Goal: Transaction & Acquisition: Purchase product/service

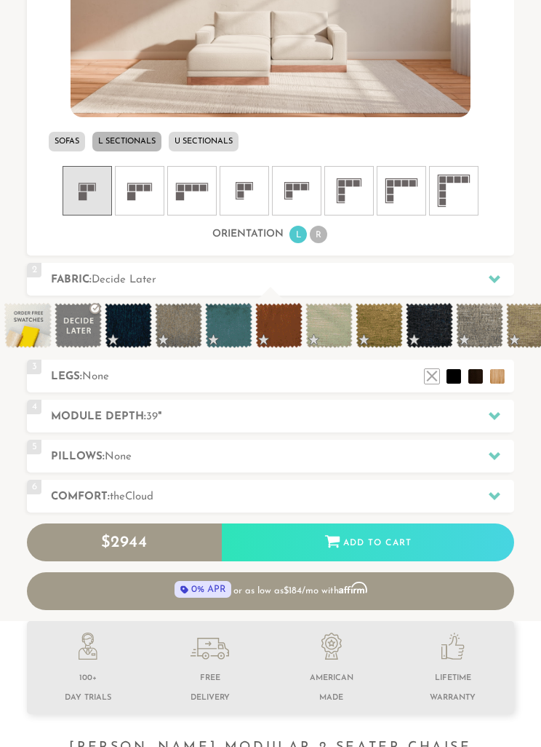
scroll to position [598, 0]
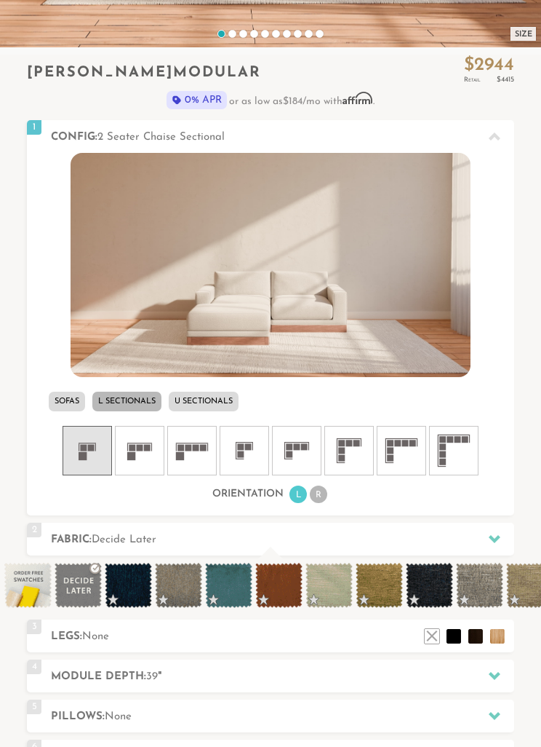
scroll to position [368, 0]
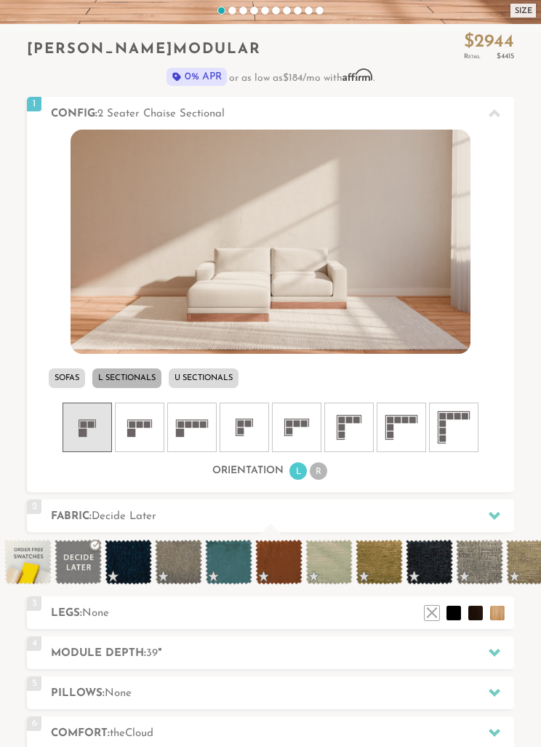
click at [132, 272] on img at bounding box center [271, 242] width 400 height 225
click at [67, 370] on li "Sofas" at bounding box center [67, 379] width 36 height 20
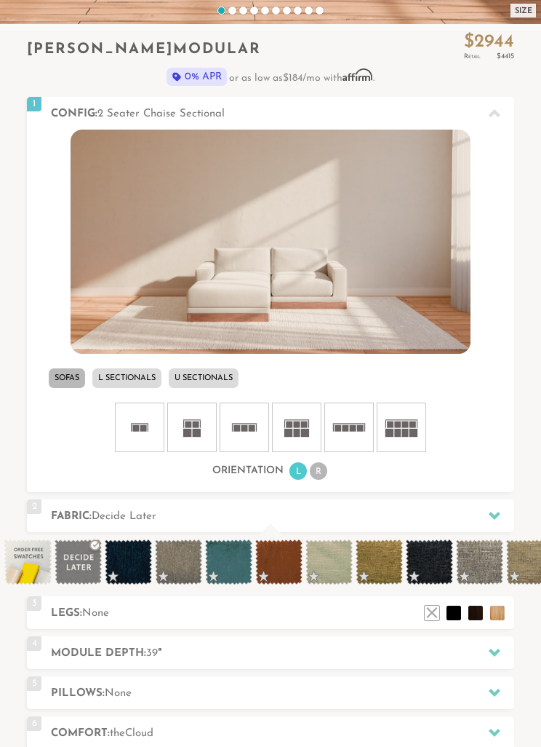
click at [123, 377] on li "L Sectionals" at bounding box center [126, 378] width 69 height 20
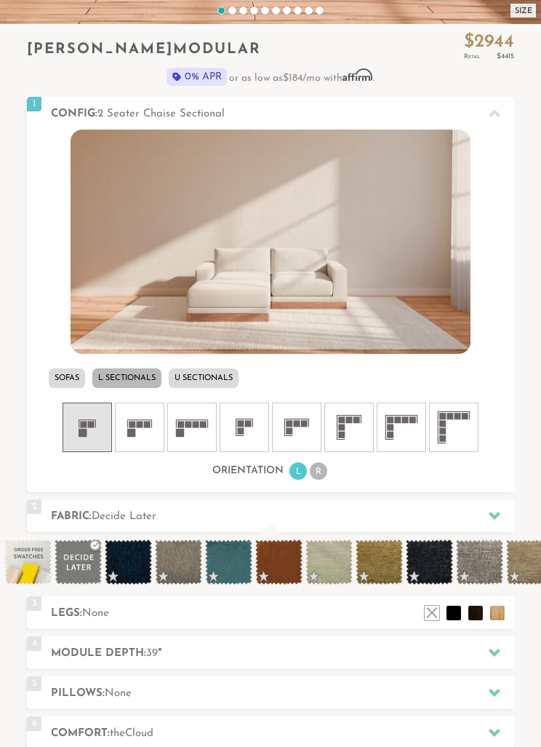
click at [234, 431] on icon at bounding box center [245, 427] width 44 height 44
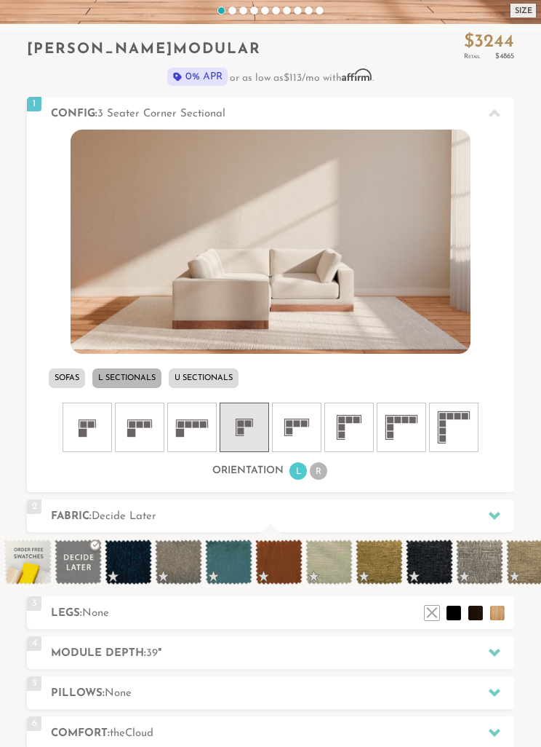
click at [82, 421] on rect at bounding box center [83, 424] width 7 height 7
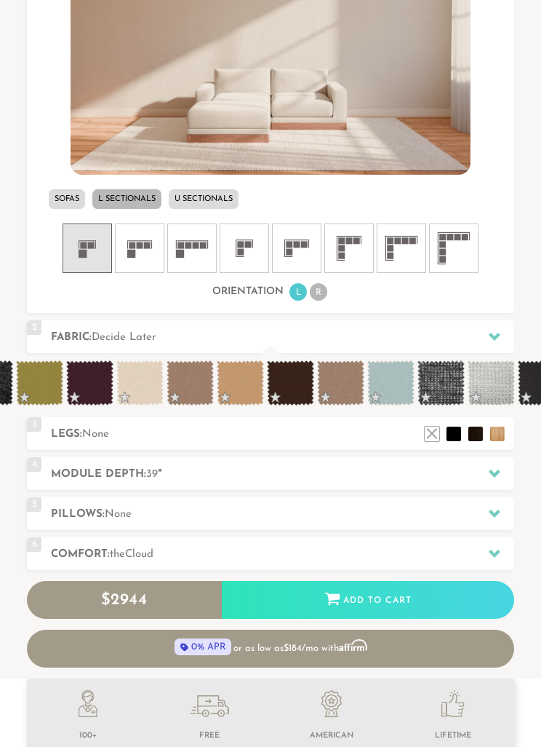
scroll to position [0, 666]
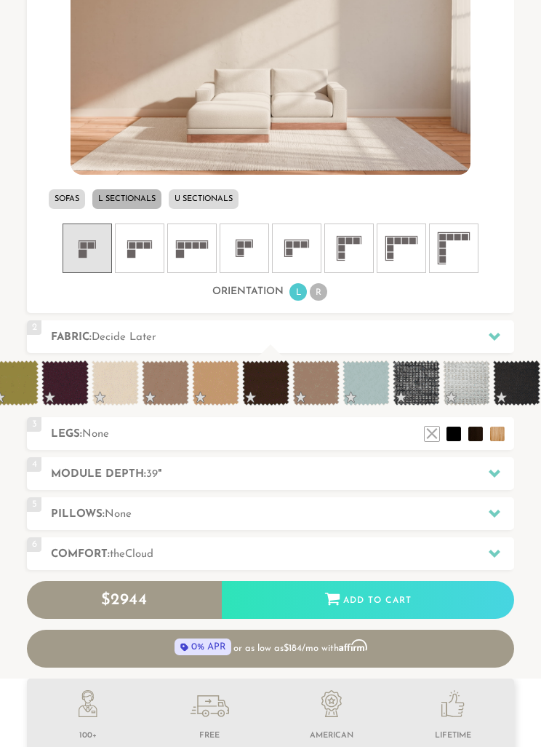
click at [109, 379] on span at bounding box center [115, 382] width 47 height 45
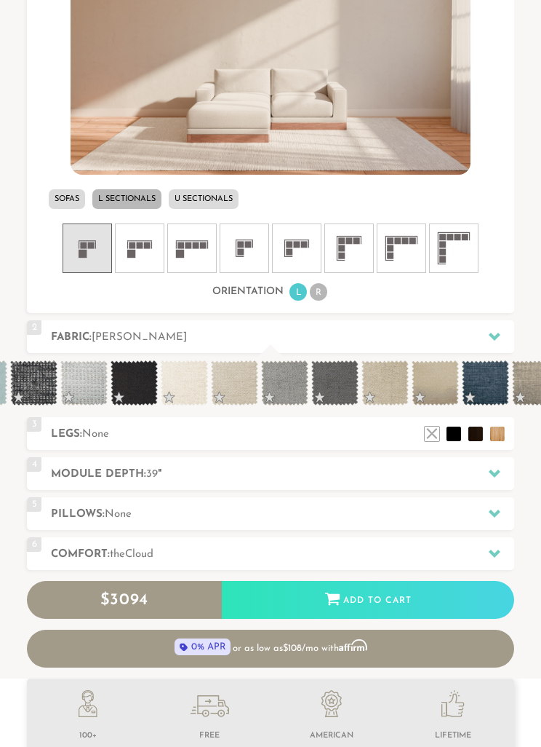
scroll to position [0, 1065]
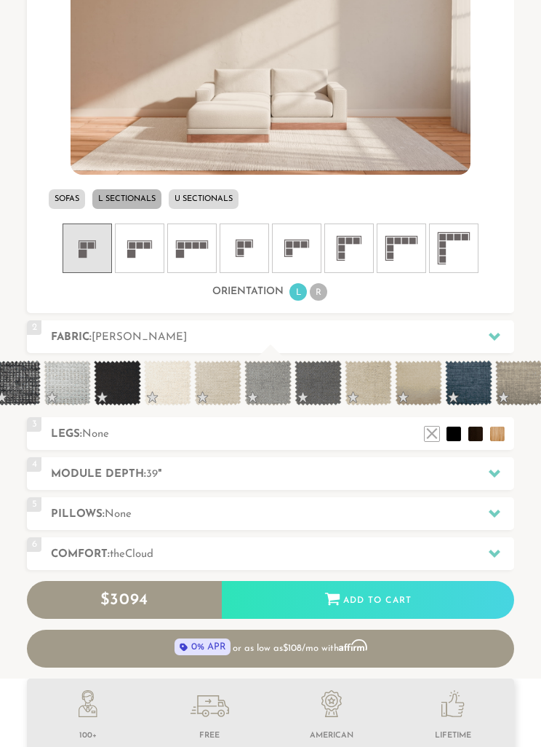
click at [170, 384] on span at bounding box center [167, 382] width 47 height 45
click at [161, 382] on span at bounding box center [167, 382] width 47 height 45
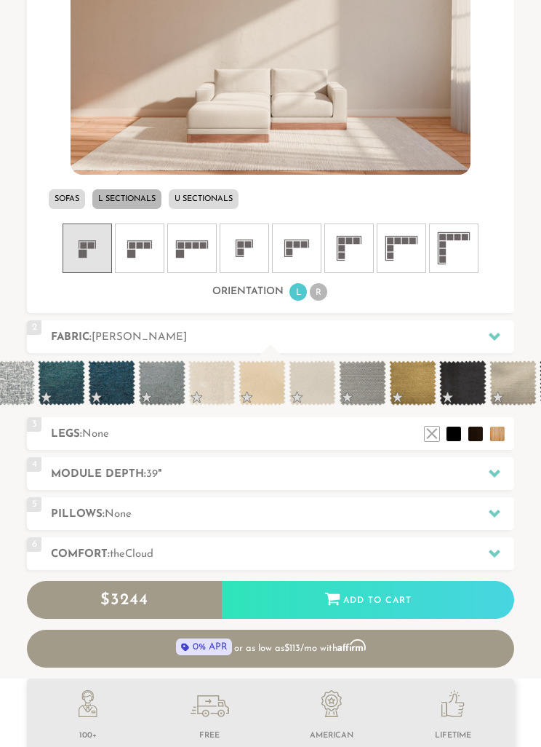
scroll to position [0, 7406]
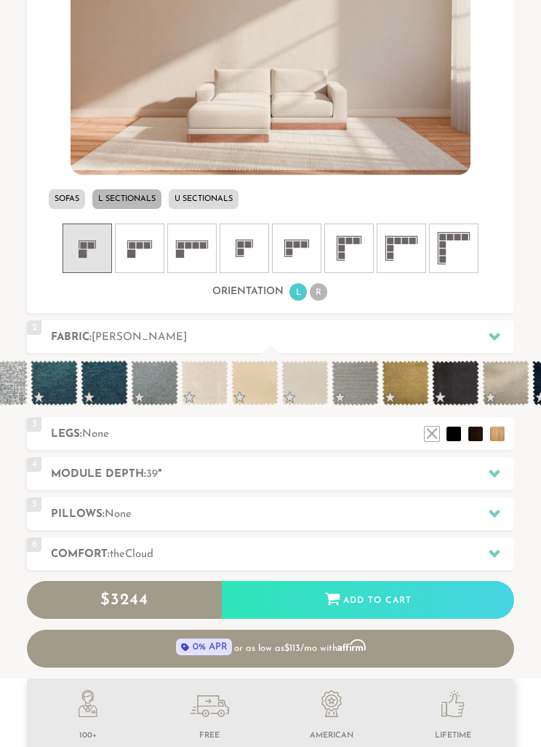
click at [306, 386] on span at bounding box center [305, 382] width 47 height 45
click at [144, 385] on span at bounding box center [154, 382] width 47 height 45
click at [198, 390] on span at bounding box center [204, 382] width 47 height 45
click at [304, 387] on span at bounding box center [305, 382] width 47 height 45
click at [234, 343] on h2 "Fabric: Redondo Pearl" at bounding box center [283, 337] width 464 height 17
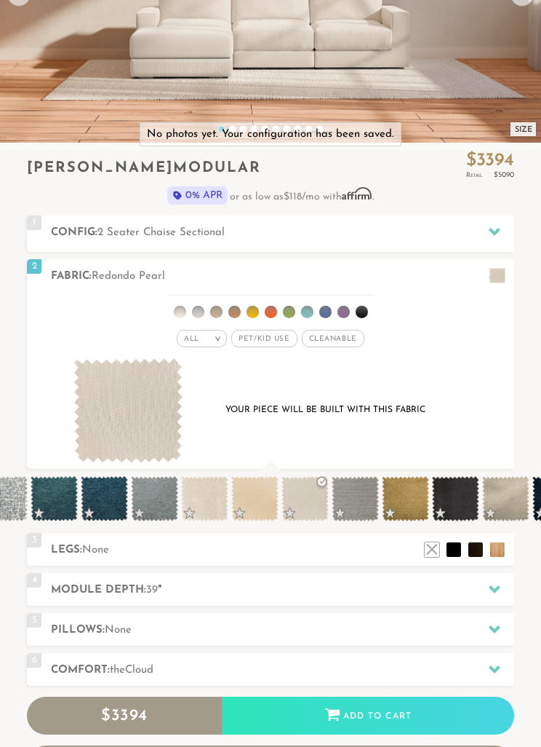
scroll to position [248, 0]
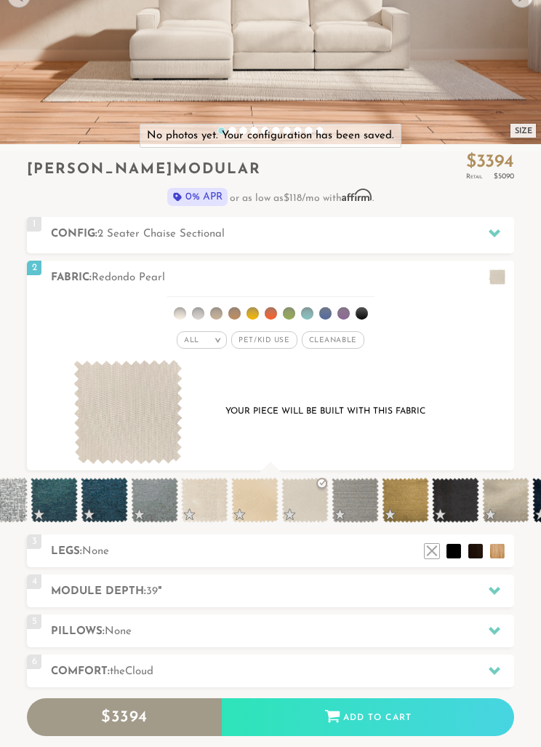
click at [194, 497] on span at bounding box center [204, 499] width 47 height 45
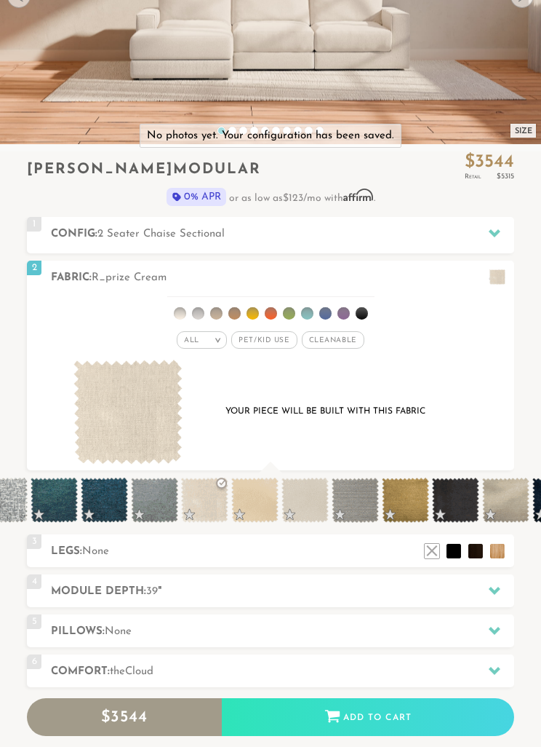
click at [301, 501] on span at bounding box center [305, 499] width 47 height 45
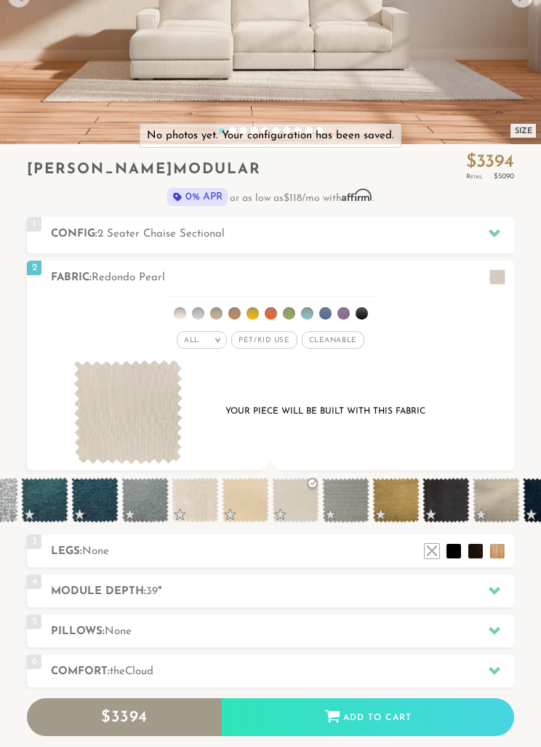
scroll to position [0, 7416]
click at [198, 499] on span at bounding box center [195, 499] width 47 height 45
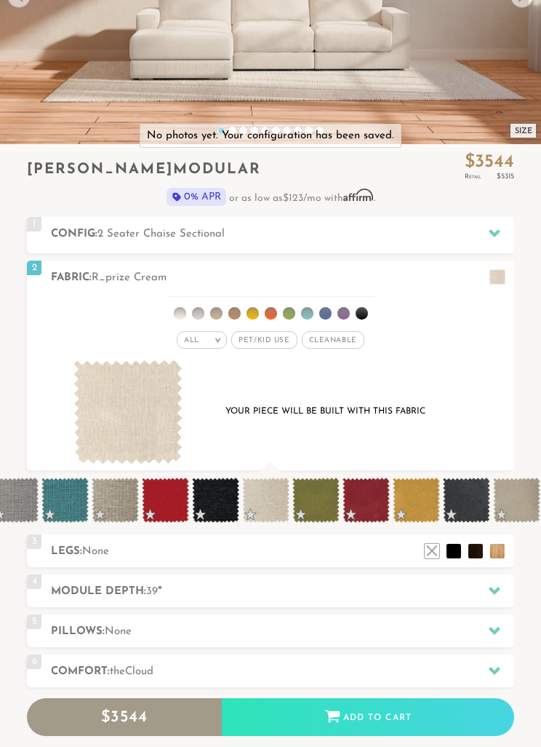
scroll to position [0, 6709]
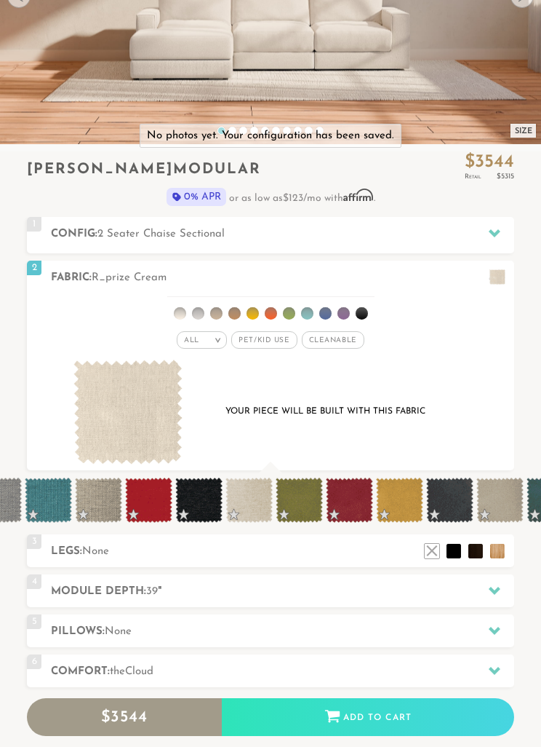
click at [253, 501] on span at bounding box center [249, 499] width 47 height 45
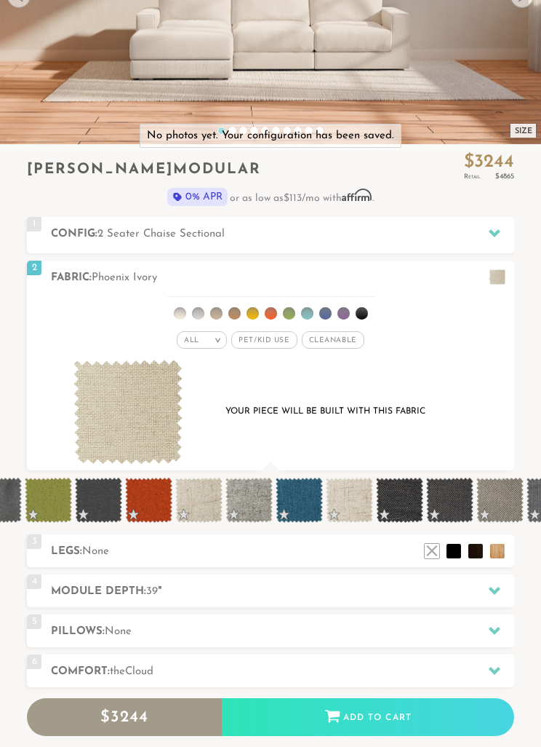
scroll to position [0, 6004]
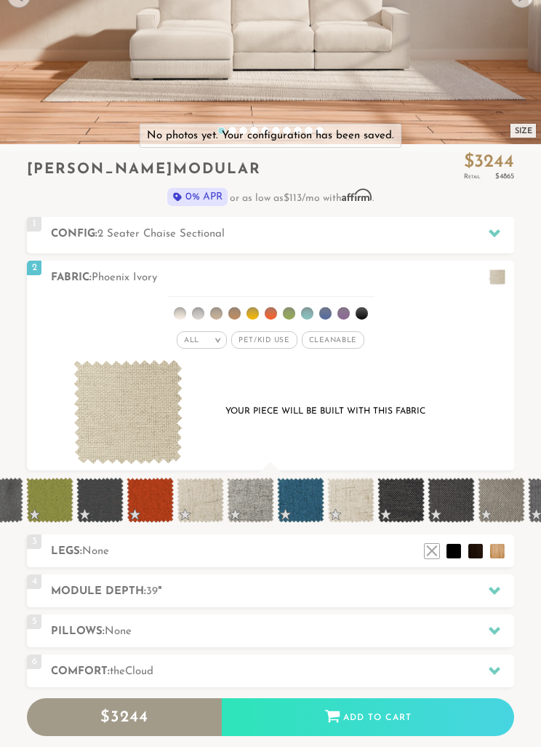
click at [197, 504] on span at bounding box center [200, 499] width 47 height 45
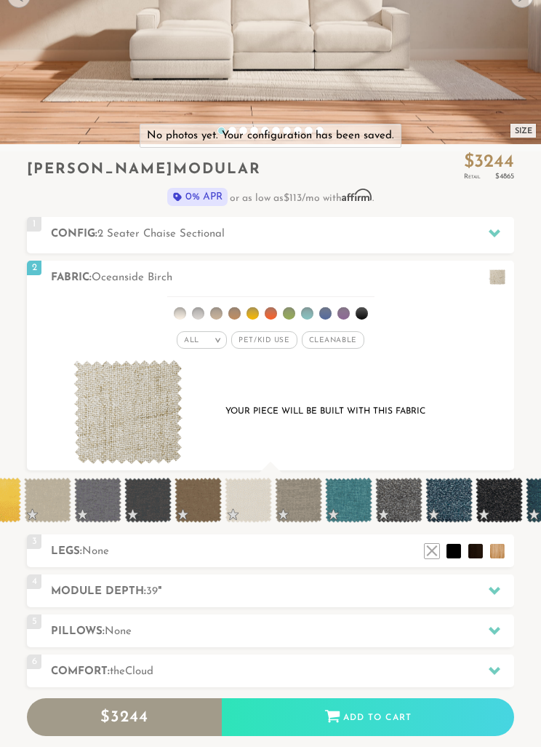
scroll to position [0, 4464]
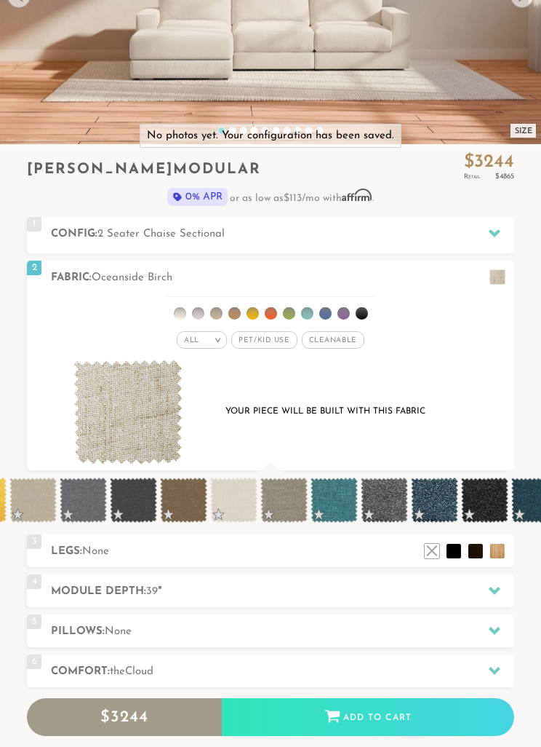
click at [239, 496] on span at bounding box center [233, 499] width 47 height 45
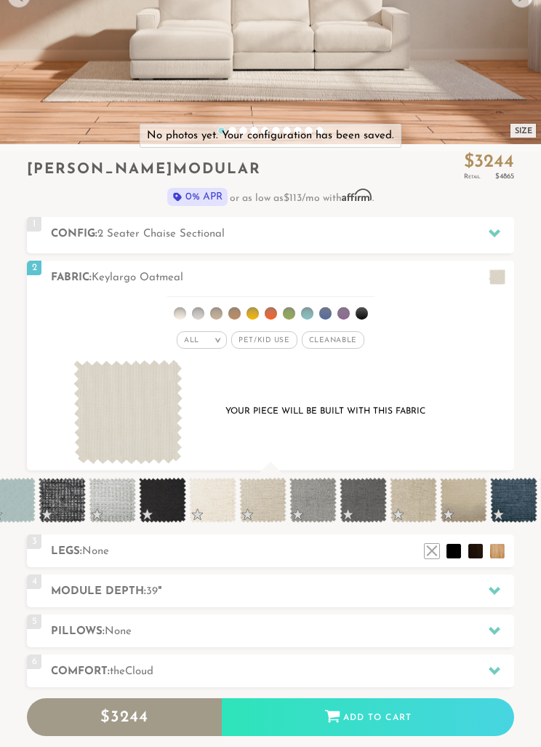
scroll to position [0, 1020]
click at [209, 496] on span at bounding box center [213, 499] width 47 height 45
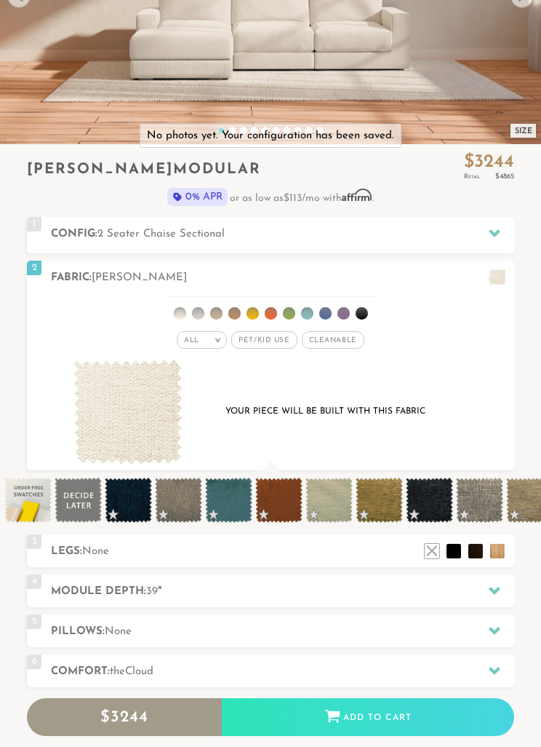
scroll to position [0, 0]
click at [193, 597] on h2 "Module Depth: 39 "" at bounding box center [283, 591] width 464 height 17
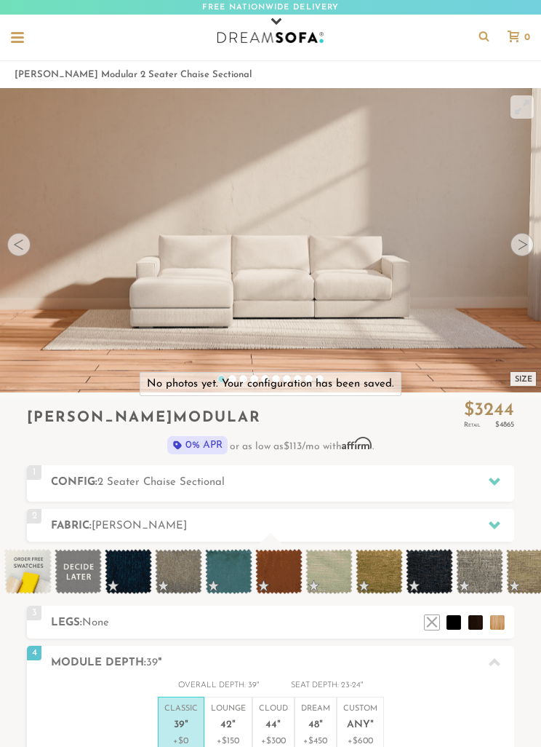
click at [368, 478] on h2 "Config: 2 Seater Chaise Sectional" at bounding box center [283, 482] width 464 height 17
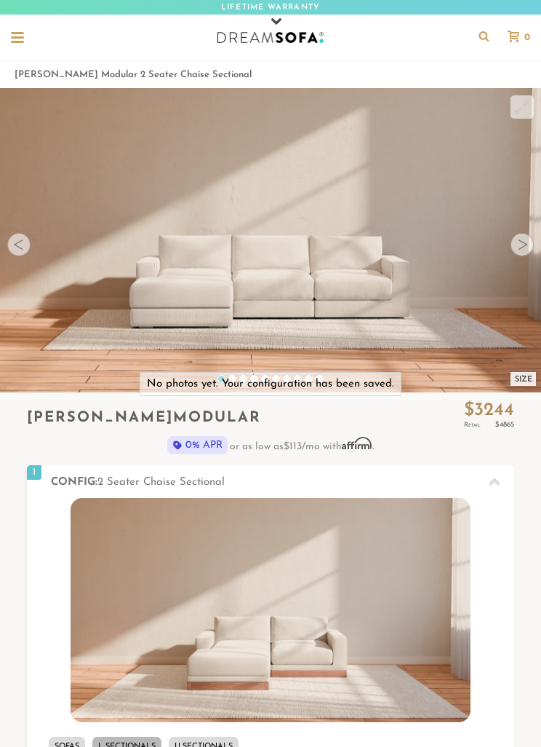
scroll to position [1, 1]
click at [494, 477] on icon at bounding box center [495, 482] width 12 height 12
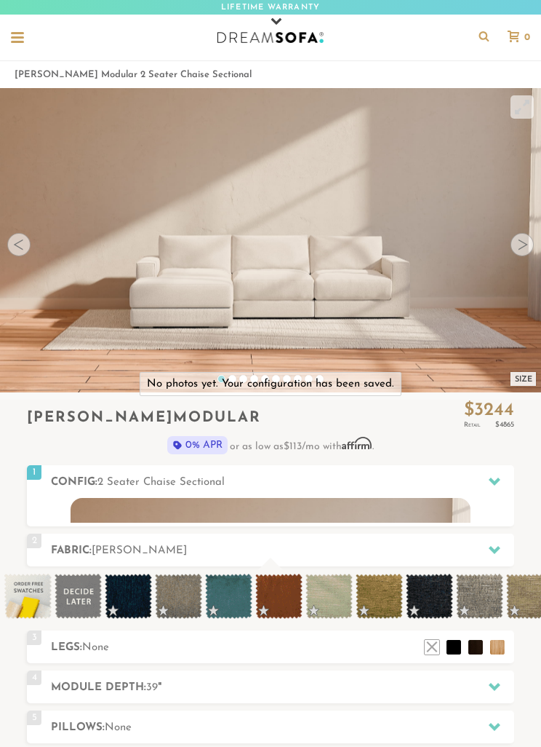
scroll to position [12813, 541]
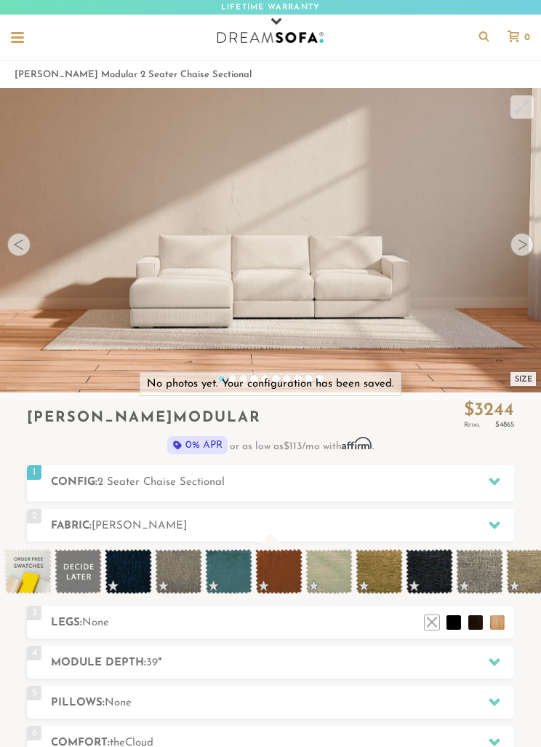
click at [523, 238] on div at bounding box center [522, 244] width 23 height 23
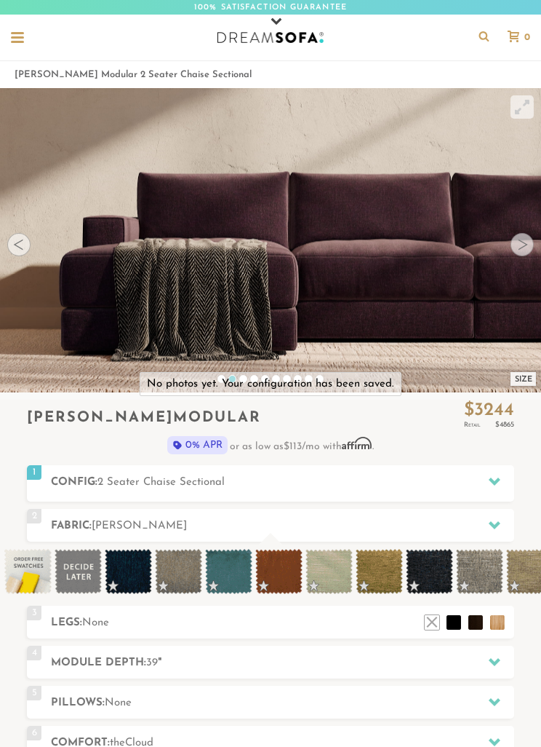
click at [23, 245] on div at bounding box center [18, 244] width 23 height 23
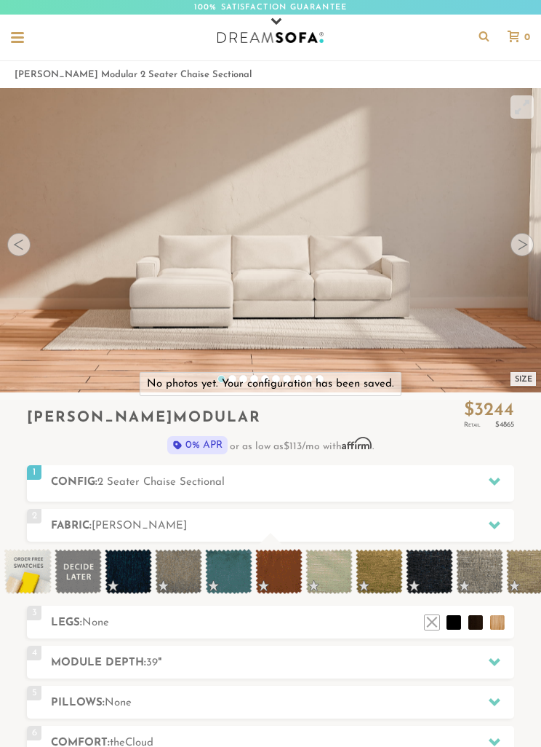
click at [22, 244] on div at bounding box center [18, 244] width 23 height 23
click at [533, 237] on video at bounding box center [270, 223] width 541 height 271
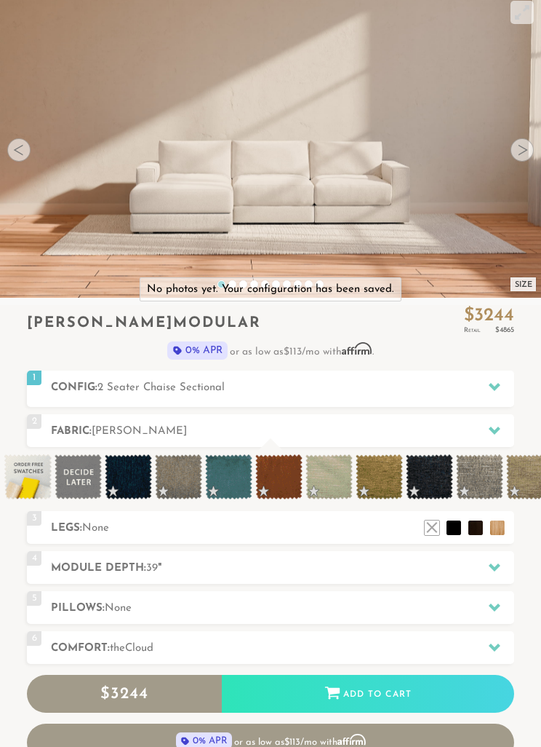
click at [461, 391] on h2 "Config: 2 Seater Chaise Sectional" at bounding box center [283, 388] width 464 height 17
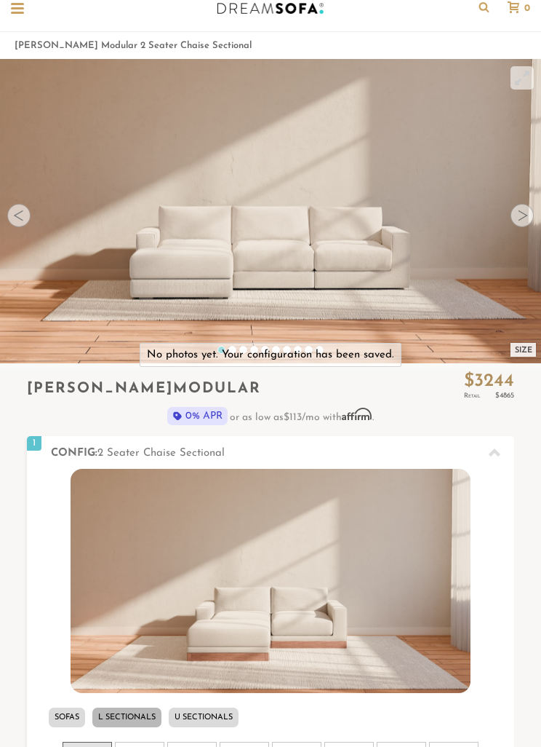
scroll to position [0, 0]
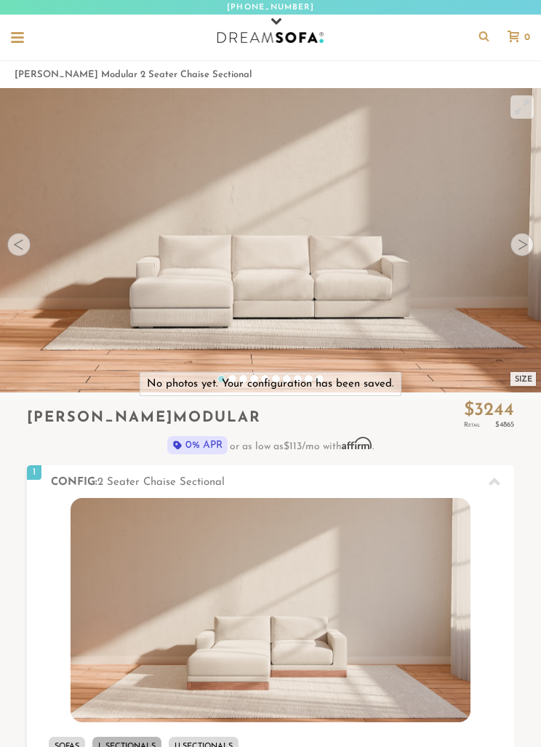
click at [530, 235] on div at bounding box center [522, 244] width 23 height 23
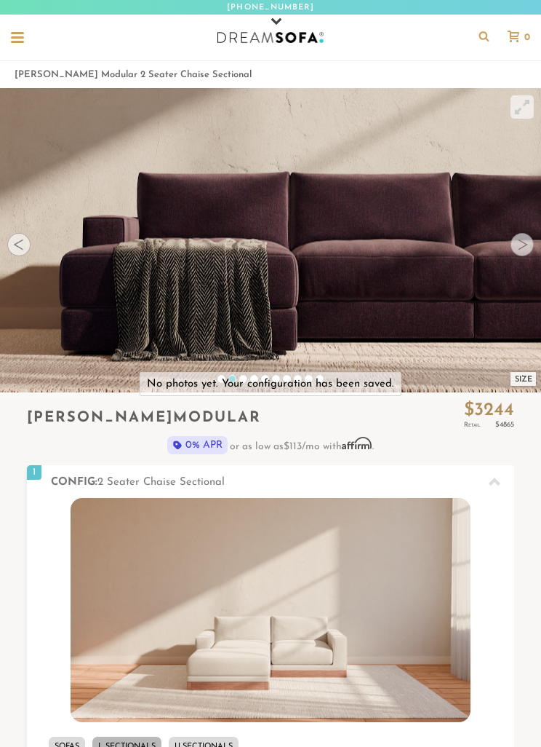
click at [530, 235] on div at bounding box center [522, 244] width 23 height 23
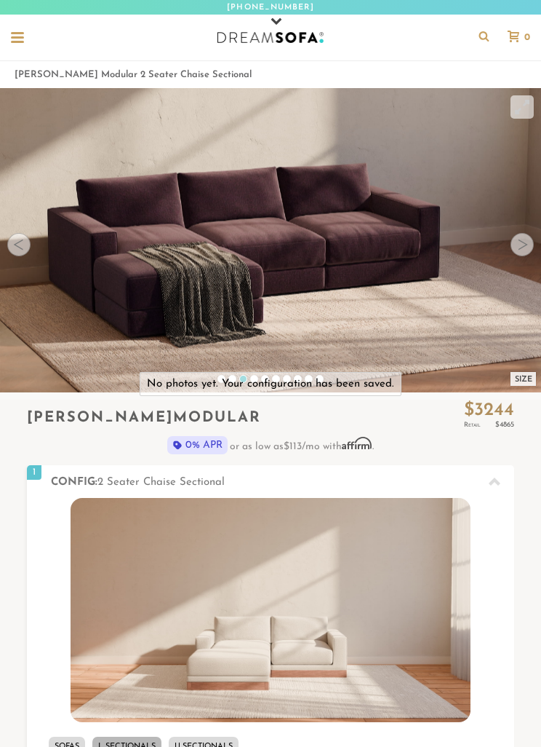
click at [530, 243] on div at bounding box center [522, 244] width 23 height 23
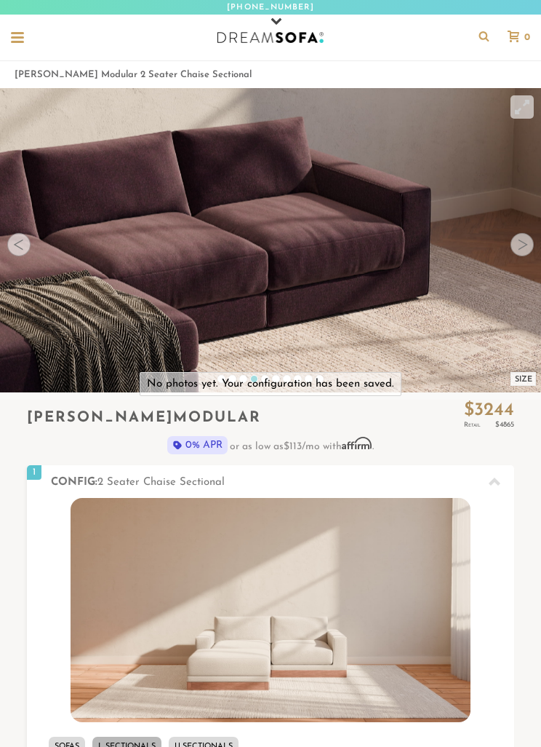
click at [529, 246] on div at bounding box center [522, 244] width 23 height 23
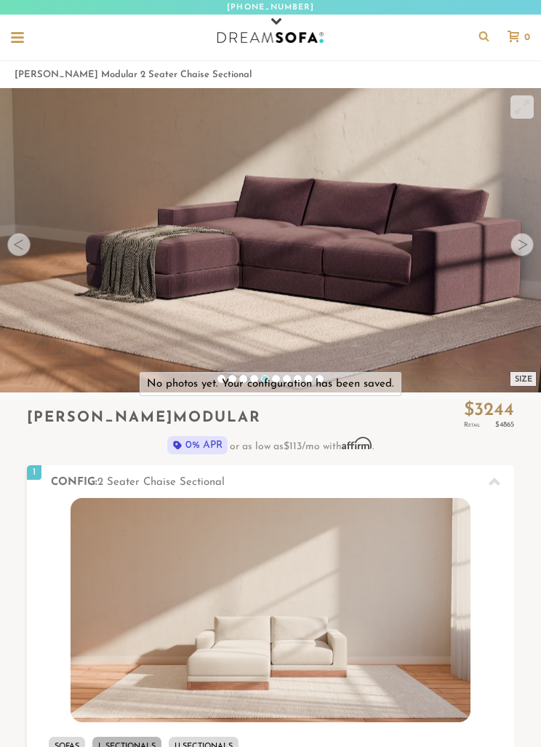
click at [530, 245] on div at bounding box center [522, 244] width 23 height 23
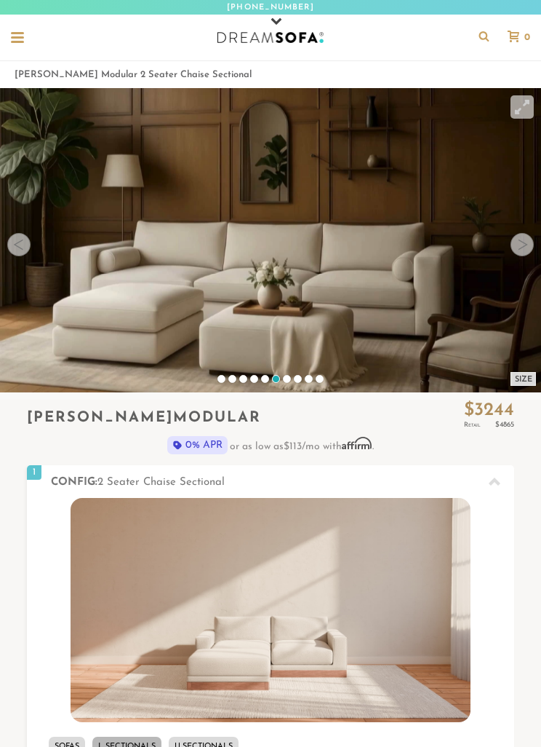
click at [530, 245] on div at bounding box center [522, 244] width 23 height 23
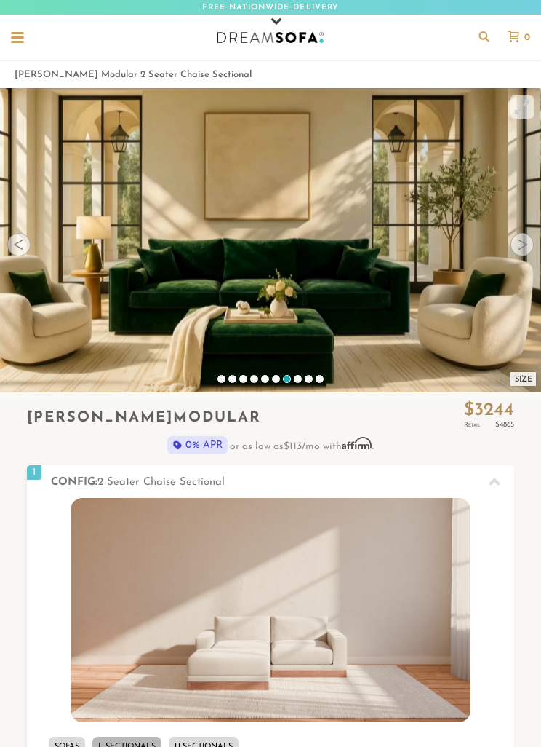
click at [528, 242] on div at bounding box center [522, 244] width 23 height 23
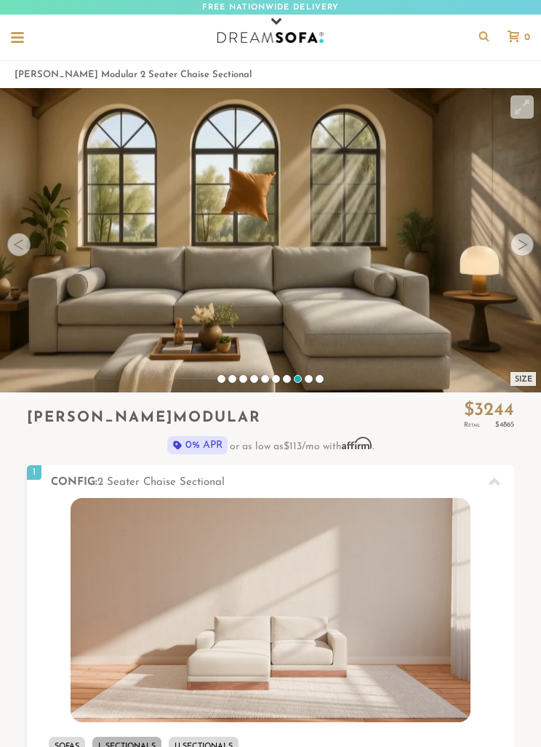
click at [525, 247] on div at bounding box center [522, 244] width 23 height 23
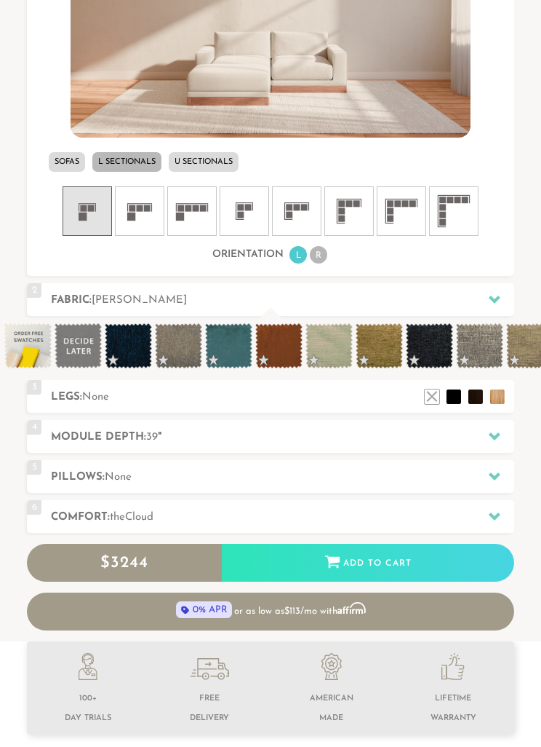
click at [491, 426] on div at bounding box center [495, 436] width 31 height 30
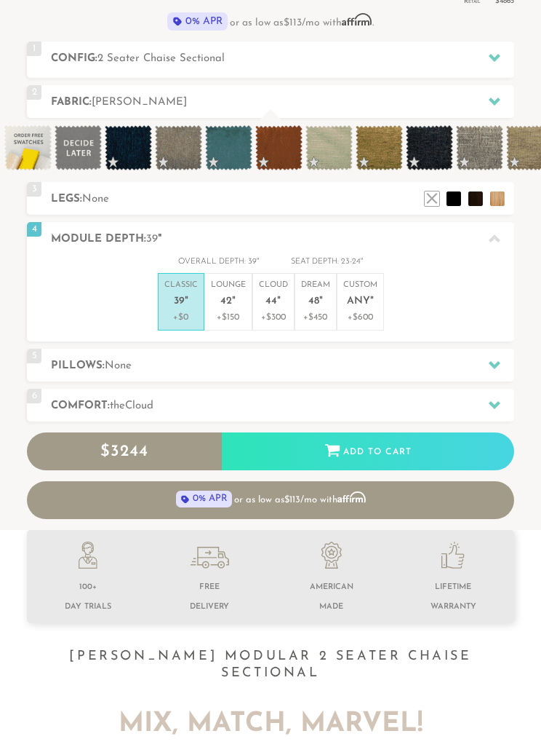
click at [221, 295] on span "42" at bounding box center [227, 301] width 12 height 12
click at [495, 359] on icon at bounding box center [495, 365] width 12 height 12
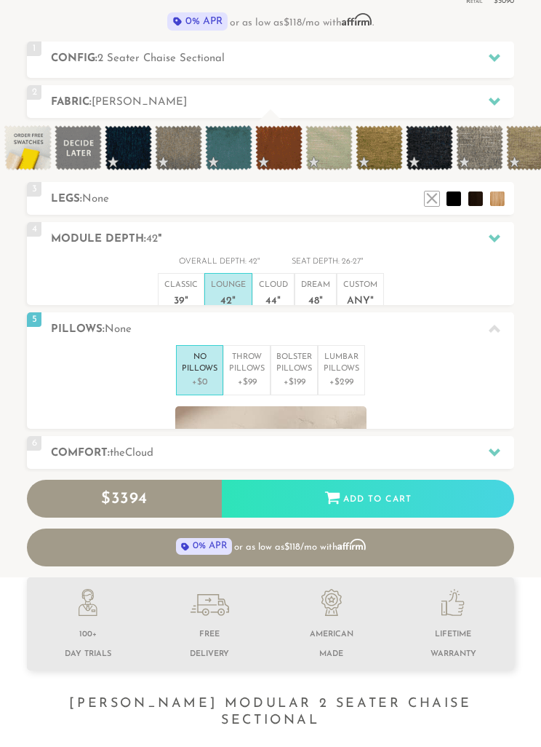
scroll to position [12988, 541]
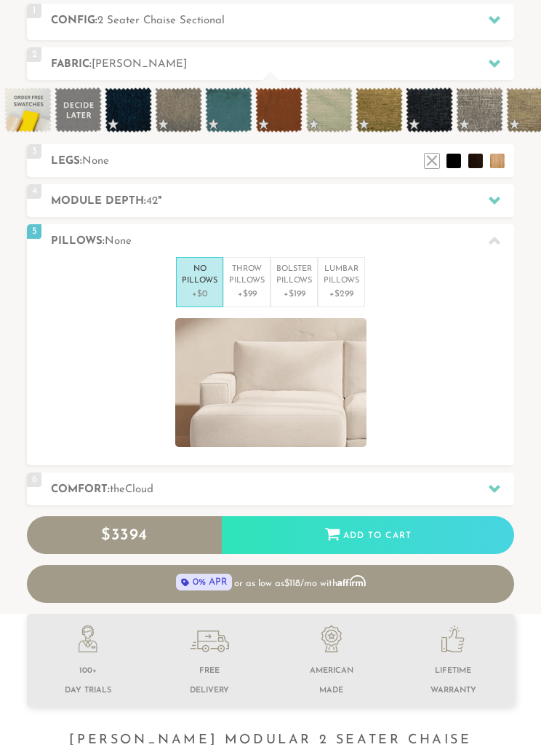
click at [309, 272] on p "Bolster Pillows" at bounding box center [295, 278] width 36 height 24
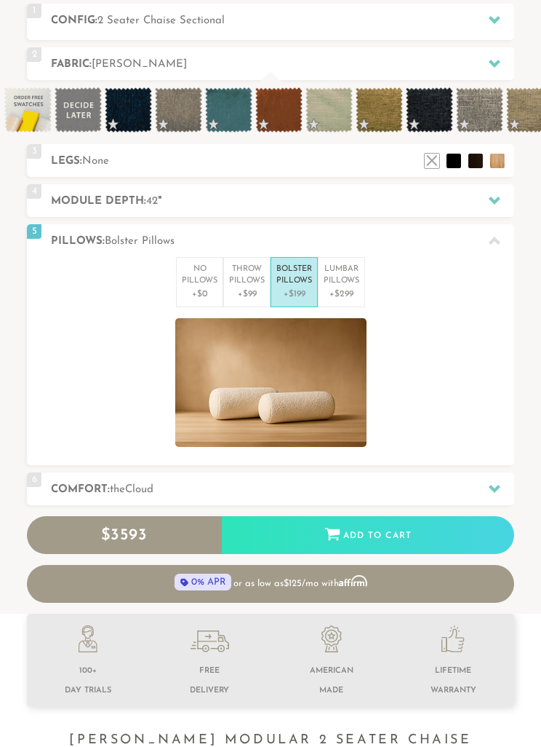
click at [348, 289] on p "+$299" at bounding box center [342, 293] width 36 height 13
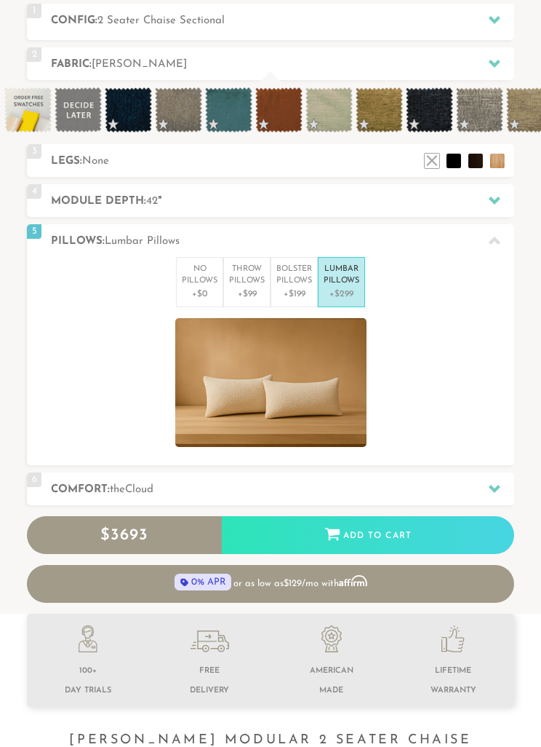
click at [195, 269] on p "No Pillows" at bounding box center [200, 275] width 36 height 24
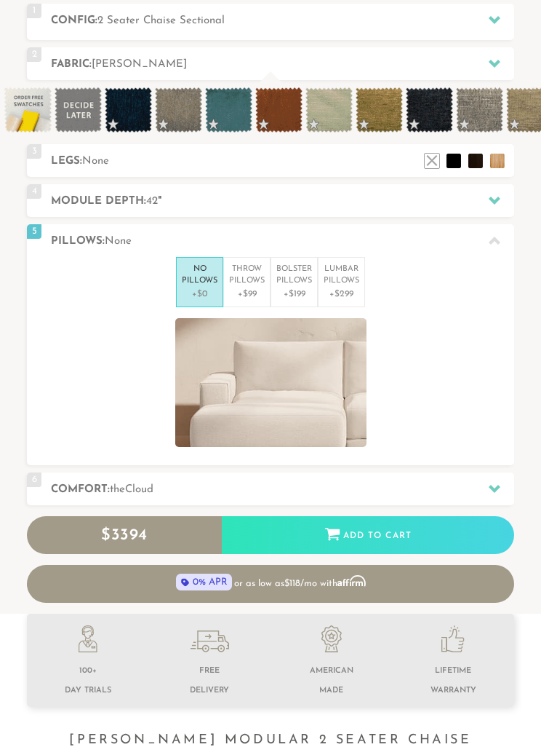
click at [402, 487] on h2 "Comfort: the Cloud" at bounding box center [283, 489] width 464 height 17
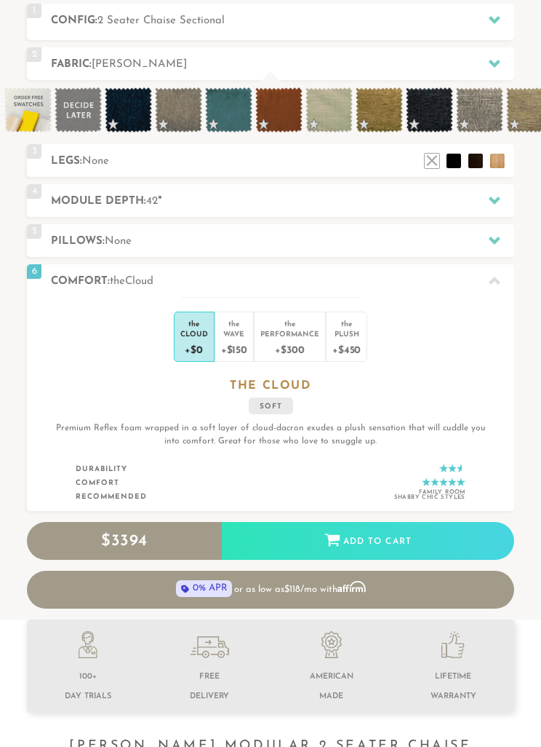
click at [243, 328] on div "Wave" at bounding box center [234, 333] width 26 height 10
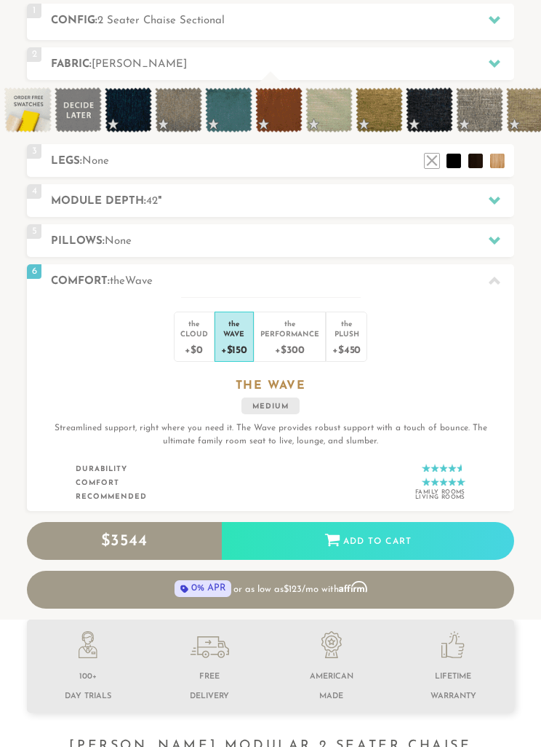
click at [288, 326] on div "the" at bounding box center [290, 321] width 59 height 15
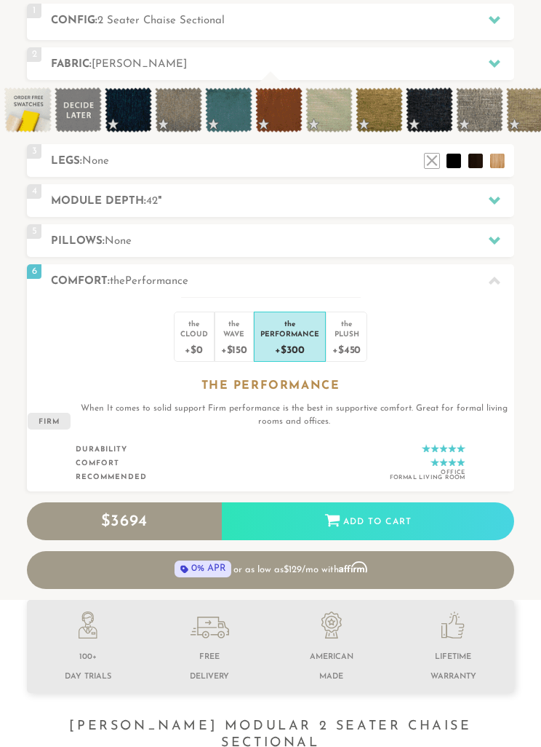
click at [353, 329] on div "Plush" at bounding box center [347, 333] width 28 height 10
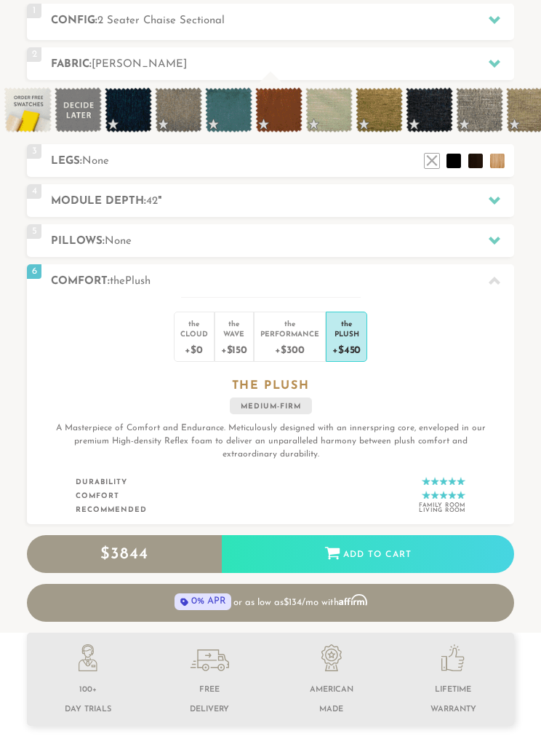
click at [187, 348] on div "+$0" at bounding box center [194, 348] width 28 height 21
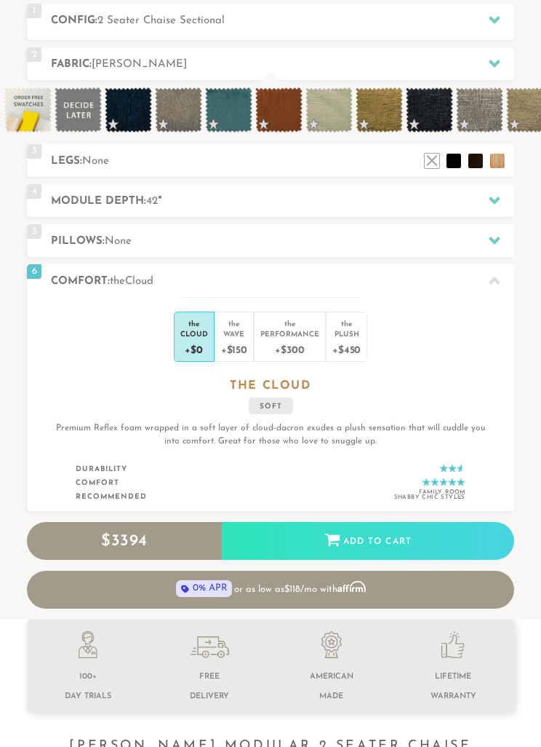
click at [232, 323] on div "the" at bounding box center [234, 321] width 26 height 15
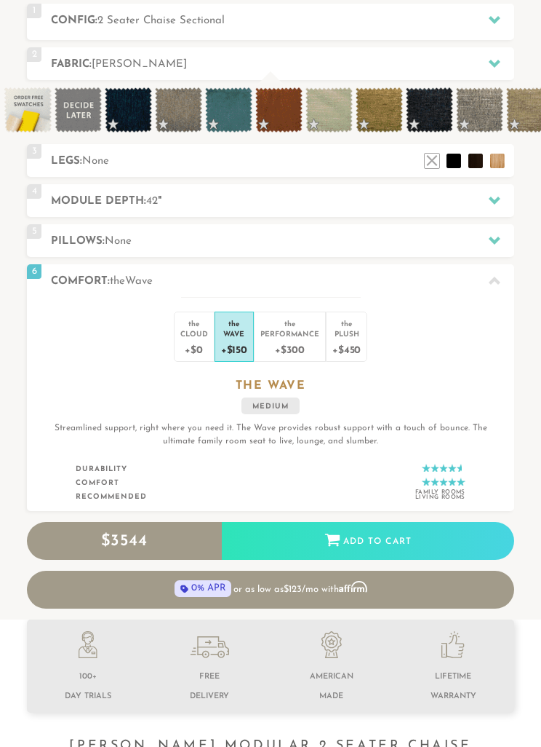
click at [283, 338] on div "+$300" at bounding box center [290, 348] width 59 height 21
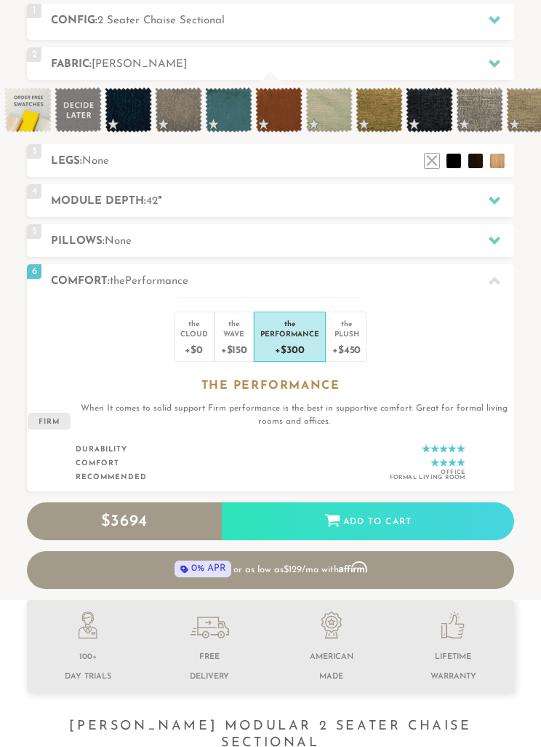
click at [341, 317] on div "the" at bounding box center [347, 321] width 28 height 15
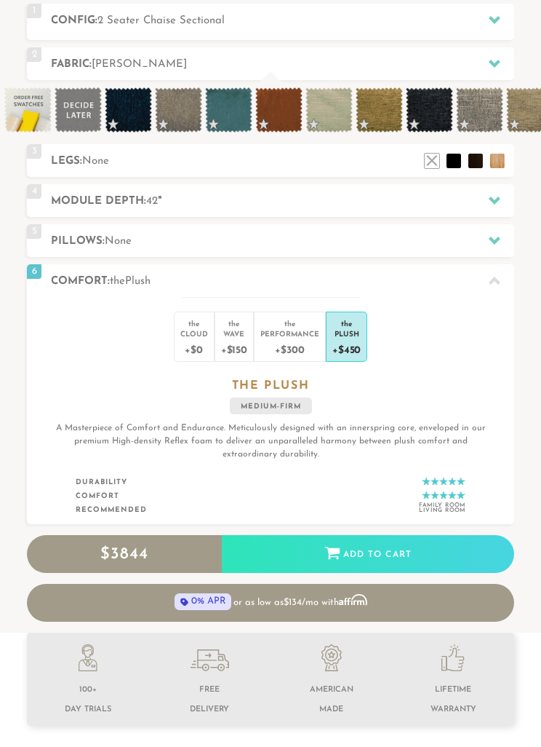
click at [226, 319] on div "the" at bounding box center [234, 321] width 26 height 15
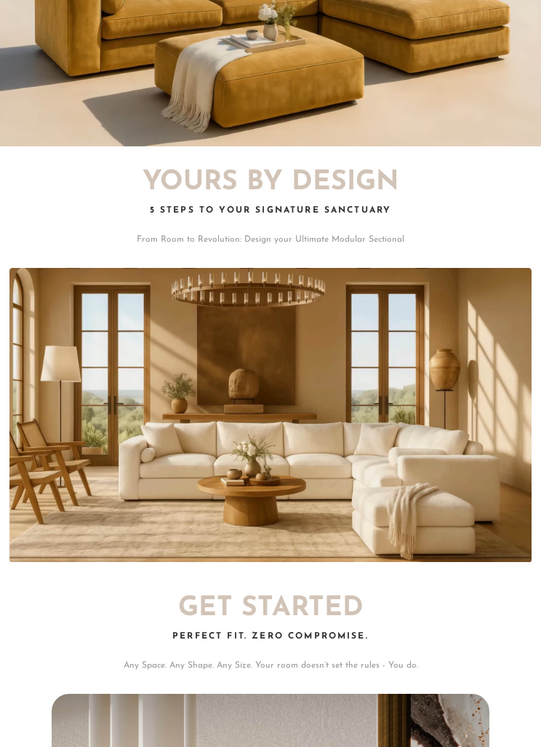
scroll to position [1678, 0]
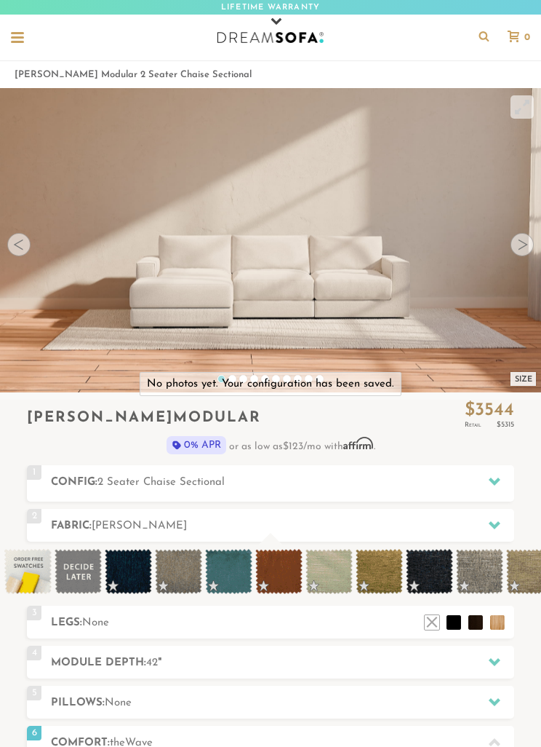
click at [28, 48] on div at bounding box center [18, 39] width 28 height 28
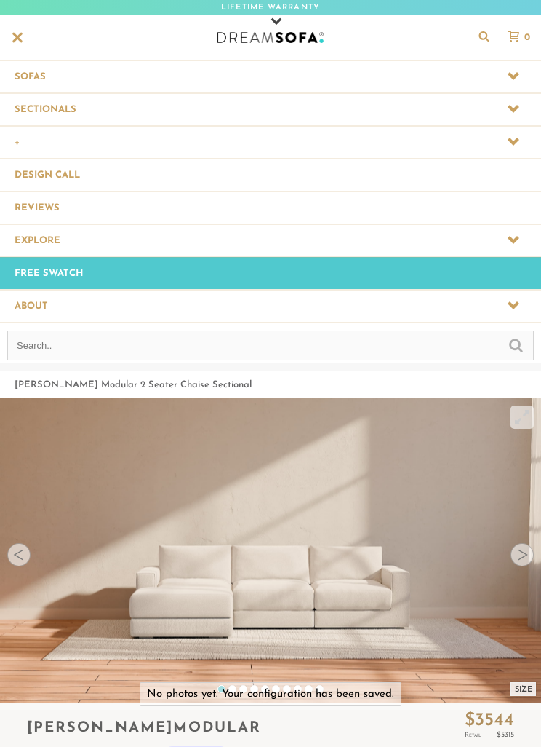
click at [27, 41] on div at bounding box center [18, 39] width 28 height 28
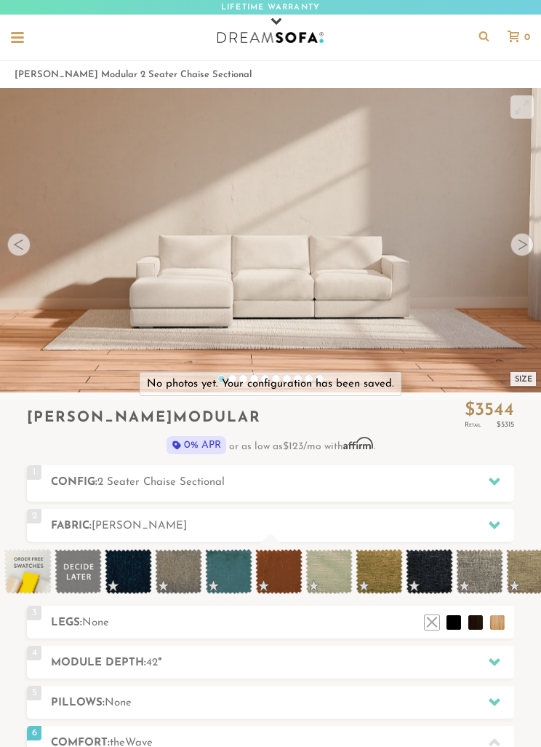
click at [15, 40] on div at bounding box center [17, 38] width 13 height 13
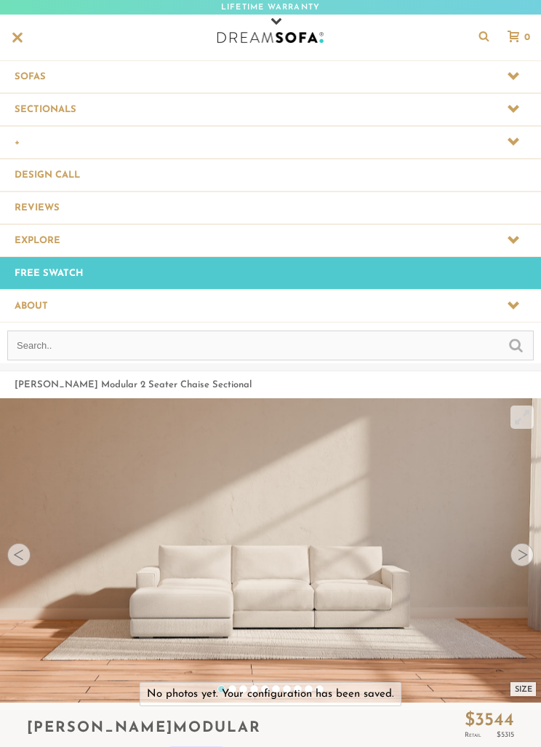
click at [48, 238] on span at bounding box center [270, 240] width 541 height 32
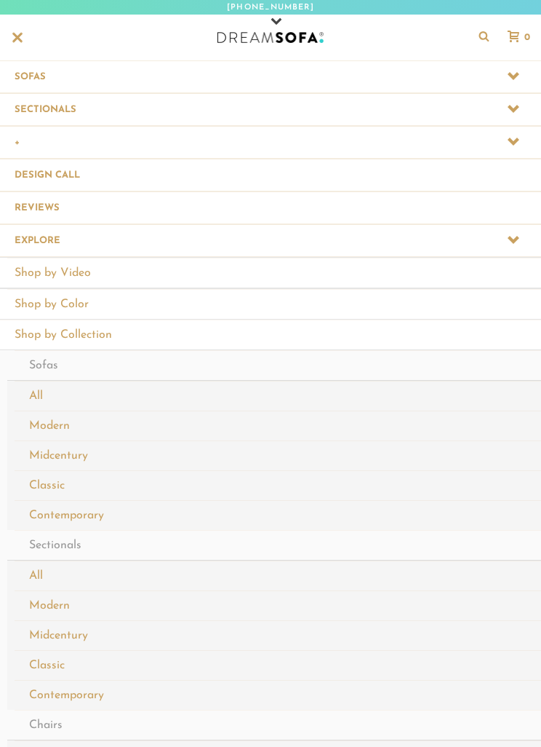
click at [29, 135] on span at bounding box center [270, 142] width 541 height 32
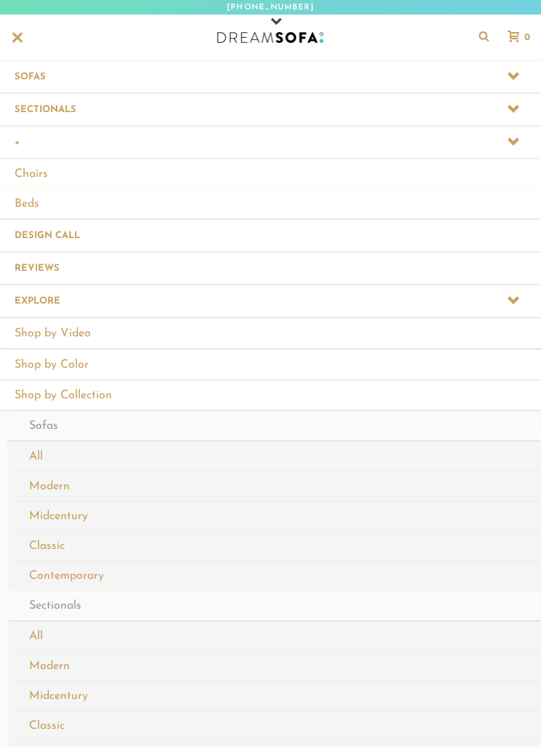
click at [25, 147] on span at bounding box center [270, 172] width 541 height 92
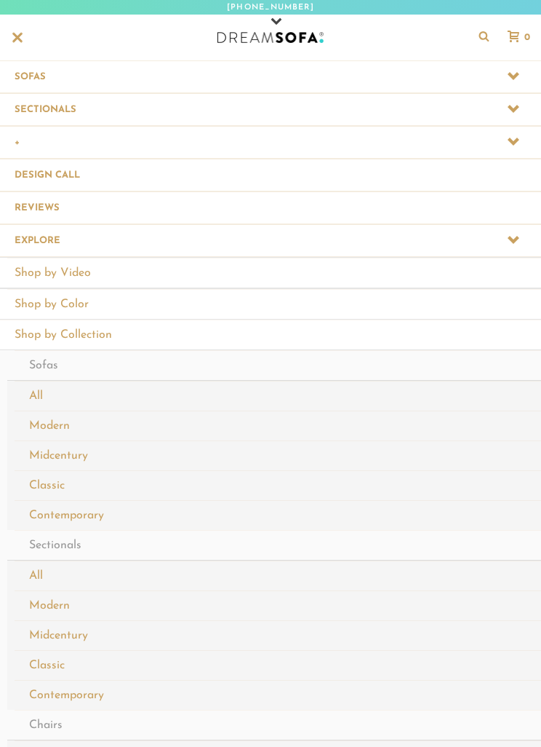
click at [30, 132] on span at bounding box center [270, 142] width 541 height 32
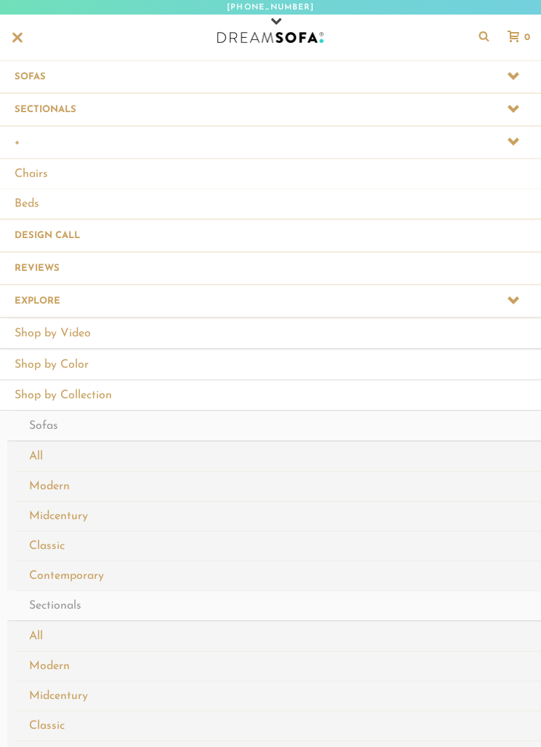
click at [42, 147] on span at bounding box center [270, 172] width 541 height 92
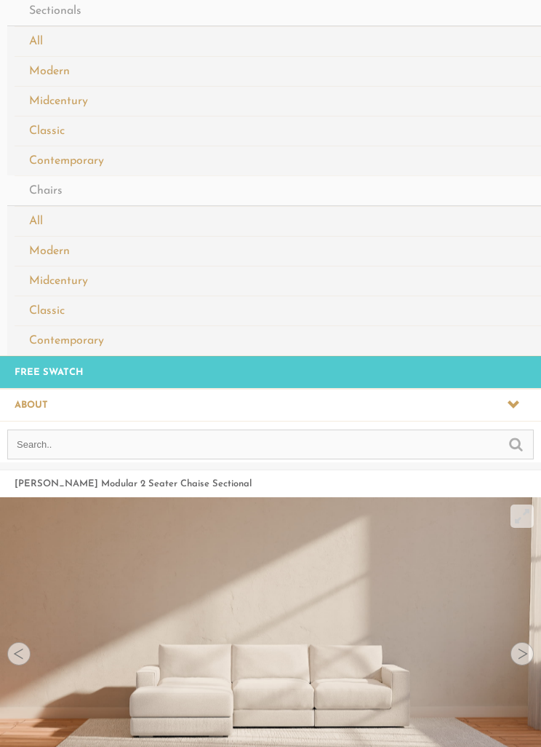
click at [36, 407] on span at bounding box center [270, 405] width 541 height 32
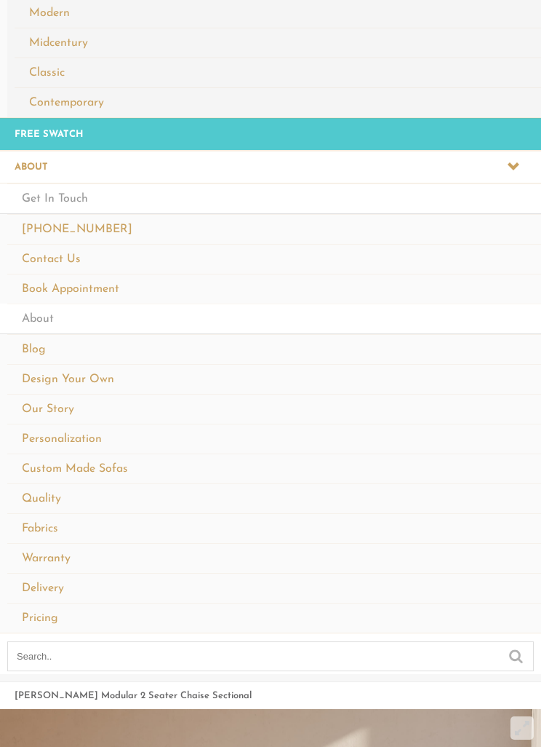
click at [116, 654] on input "text" at bounding box center [270, 656] width 527 height 30
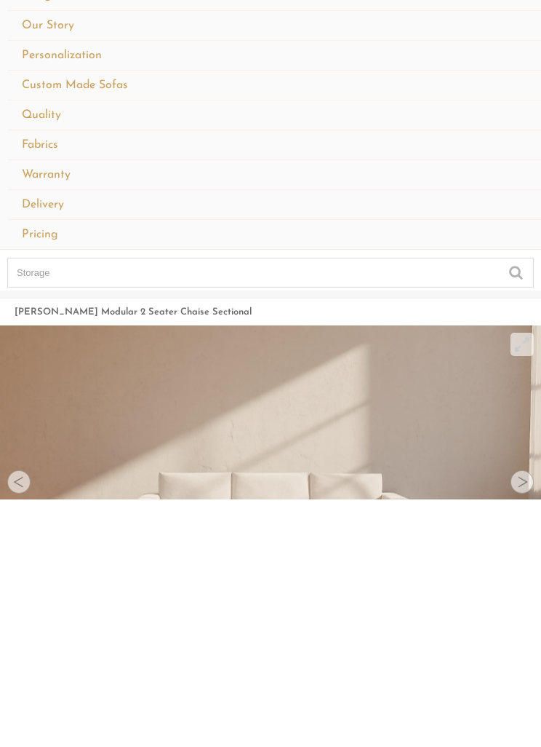
type input "Storage"
click at [516, 510] on input "submit" at bounding box center [516, 518] width 14 height 17
